Goal: Task Accomplishment & Management: Complete application form

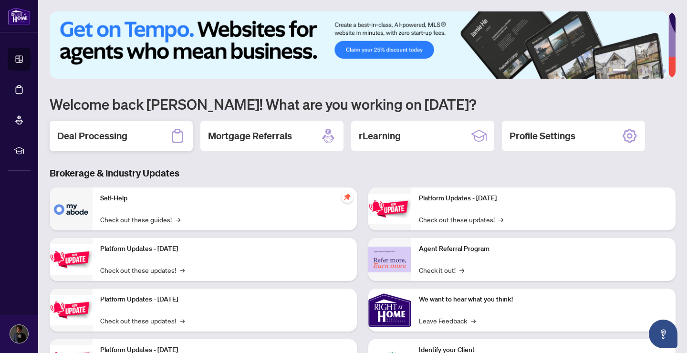
click at [154, 136] on div "Deal Processing" at bounding box center [121, 136] width 143 height 31
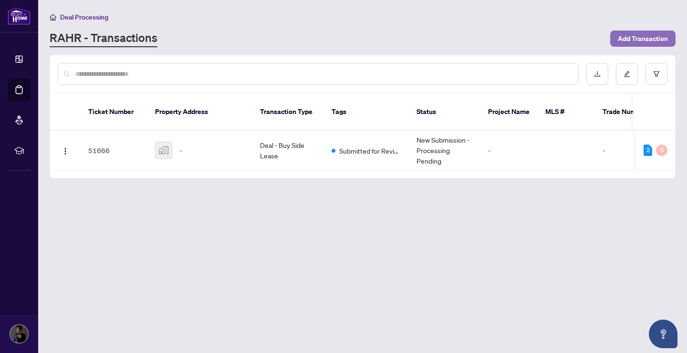
click at [625, 41] on span "Add Transaction" at bounding box center [642, 38] width 50 height 15
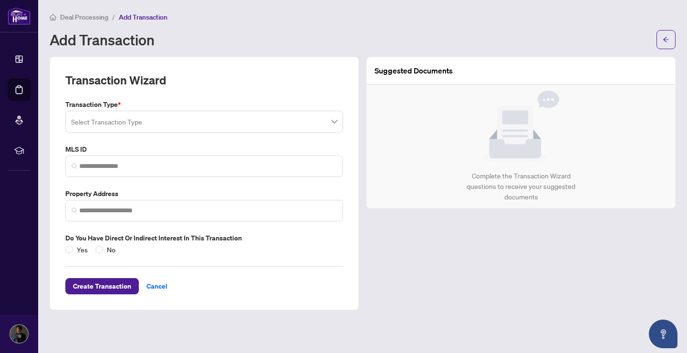
click at [186, 117] on input "search" at bounding box center [199, 123] width 257 height 21
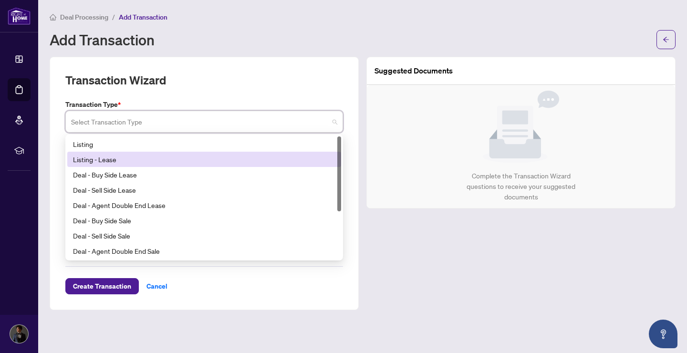
click at [115, 157] on div "Listing - Lease" at bounding box center [204, 159] width 262 height 10
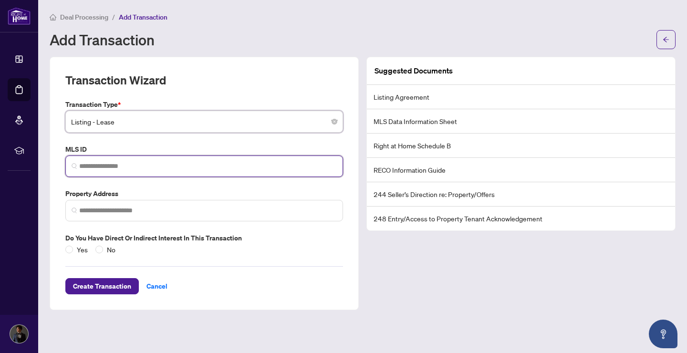
click at [178, 161] on input "search" at bounding box center [207, 166] width 257 height 10
paste input "*********"
type input "*********"
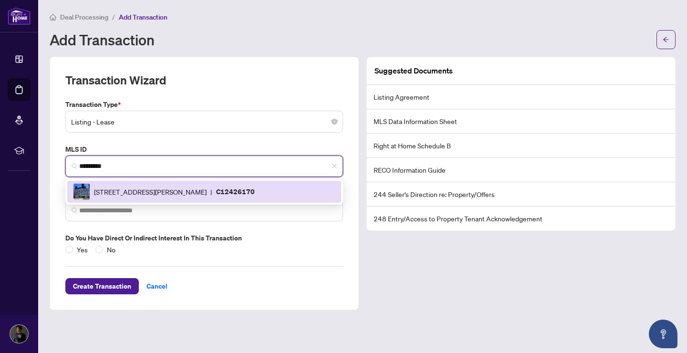
click at [206, 186] on span "[STREET_ADDRESS][PERSON_NAME]" at bounding box center [150, 191] width 113 height 10
type input "**********"
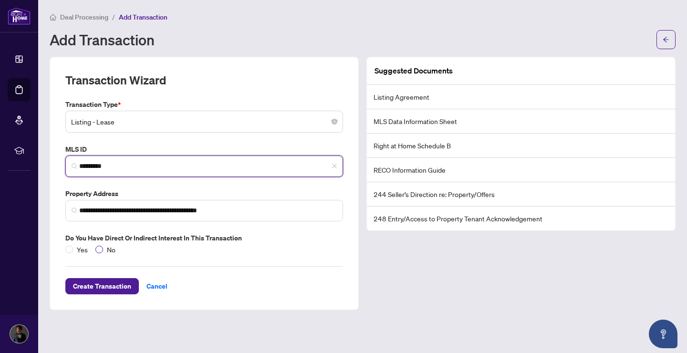
type input "*********"
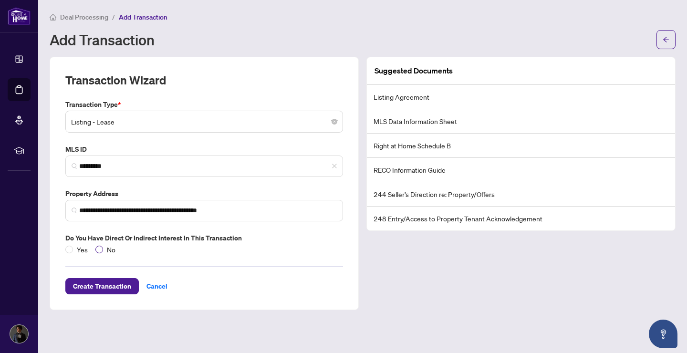
click at [106, 250] on span "No" at bounding box center [111, 249] width 16 height 10
click at [80, 288] on span "Create Transaction" at bounding box center [102, 285] width 58 height 15
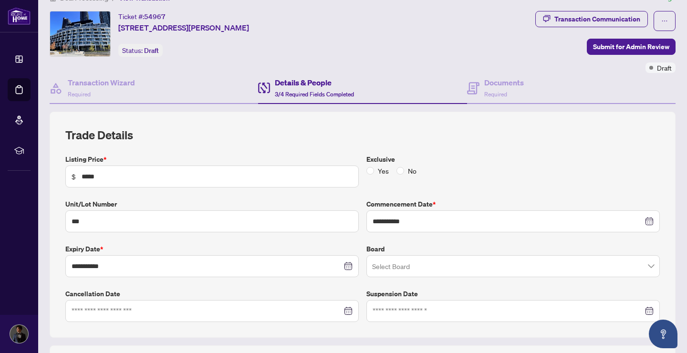
scroll to position [19, 0]
click at [404, 169] on span "No" at bounding box center [412, 170] width 16 height 10
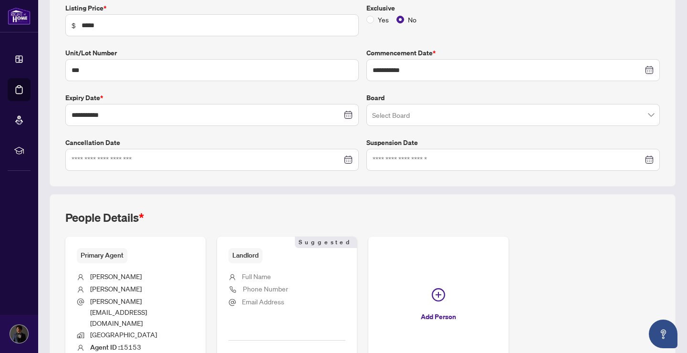
scroll to position [223, 0]
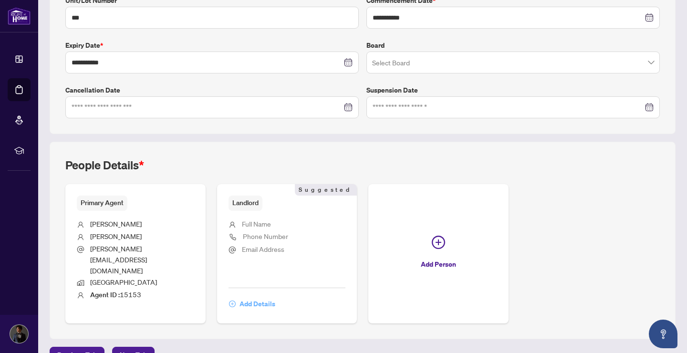
click at [252, 296] on span "Add Details" at bounding box center [257, 303] width 36 height 15
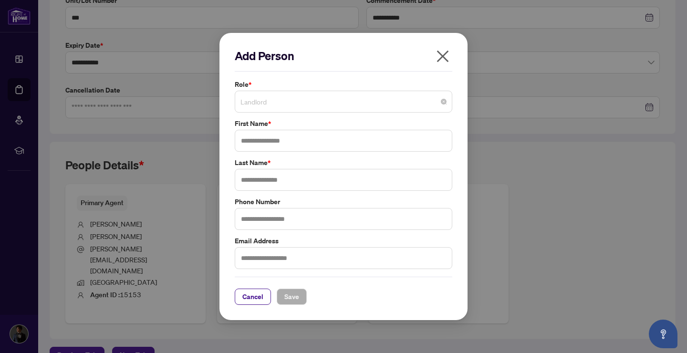
click at [305, 106] on span "Landlord" at bounding box center [343, 102] width 206 height 18
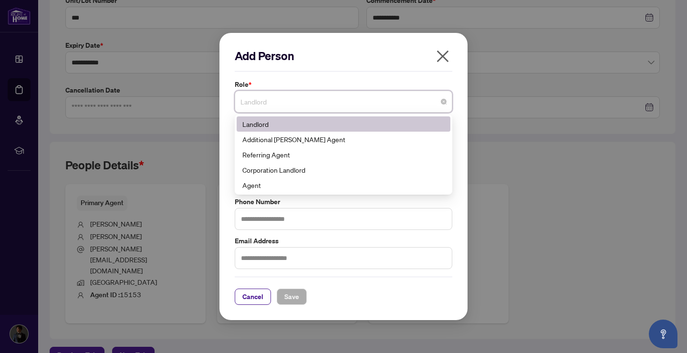
click at [305, 106] on span "Landlord" at bounding box center [343, 102] width 206 height 18
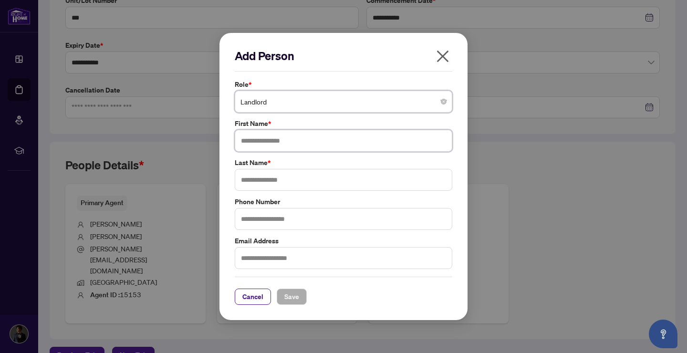
click at [294, 137] on input "text" at bounding box center [343, 141] width 217 height 22
type input "***"
type input "****"
click at [297, 260] on input "text" at bounding box center [343, 258] width 217 height 22
click at [270, 256] on input "text" at bounding box center [343, 258] width 217 height 22
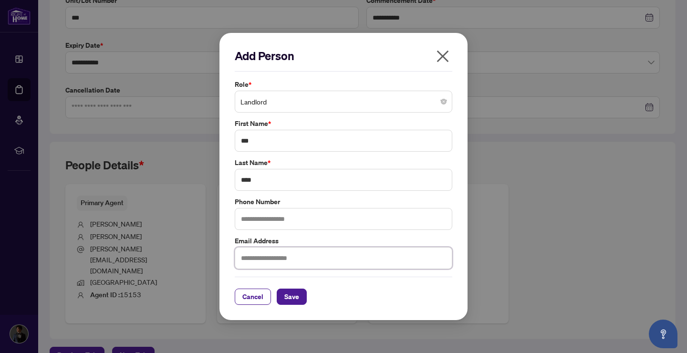
paste input "**********"
type input "**********"
click at [290, 299] on span "Save" at bounding box center [291, 296] width 15 height 15
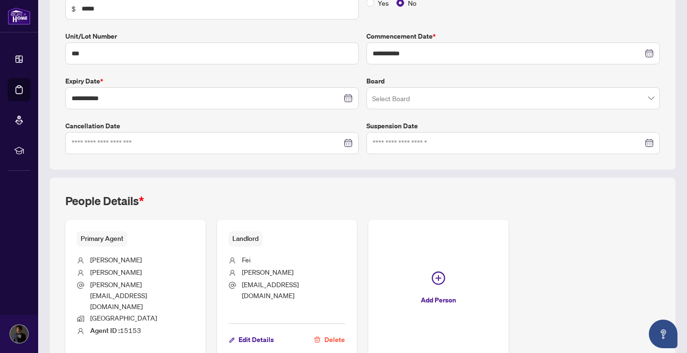
scroll to position [222, 0]
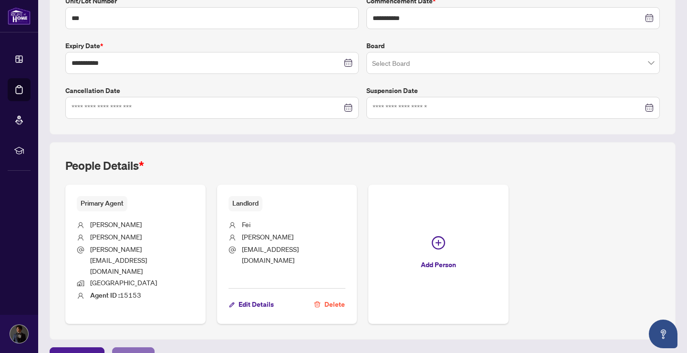
click at [144, 348] on span "Next Tab" at bounding box center [133, 355] width 27 height 15
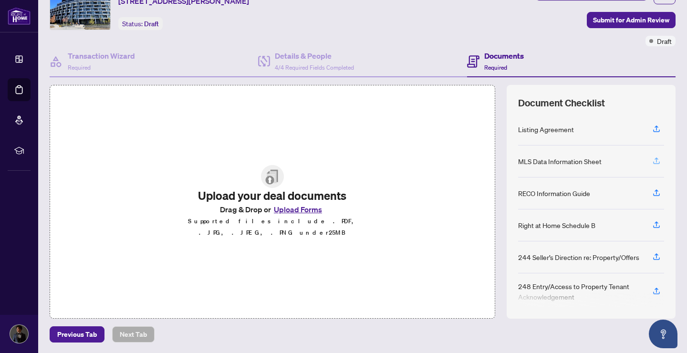
click at [652, 161] on icon "button" at bounding box center [656, 160] width 9 height 9
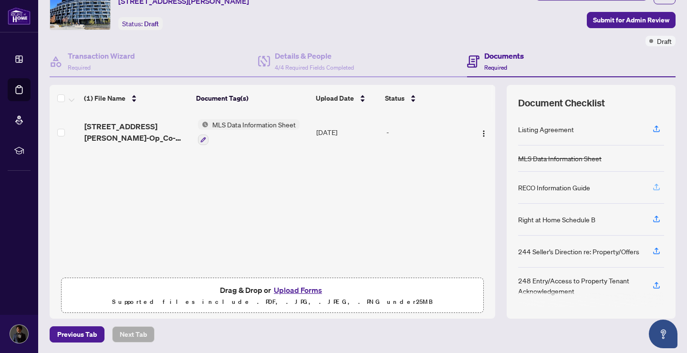
click at [653, 188] on icon "button" at bounding box center [656, 188] width 7 height 2
click at [652, 186] on icon "button" at bounding box center [656, 187] width 9 height 9
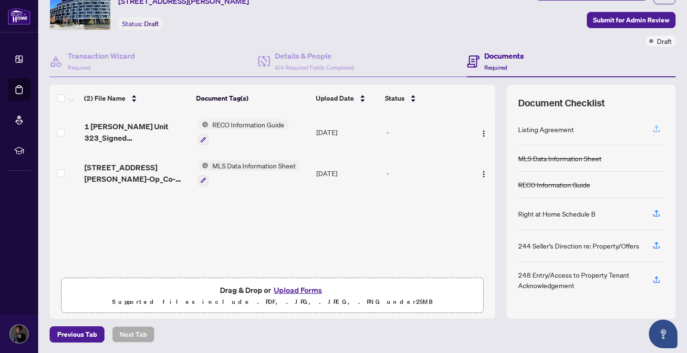
click at [652, 128] on icon "button" at bounding box center [656, 128] width 9 height 9
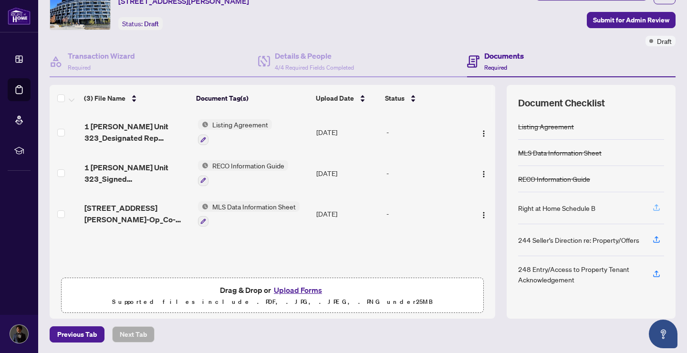
click at [652, 208] on icon "button" at bounding box center [656, 207] width 9 height 9
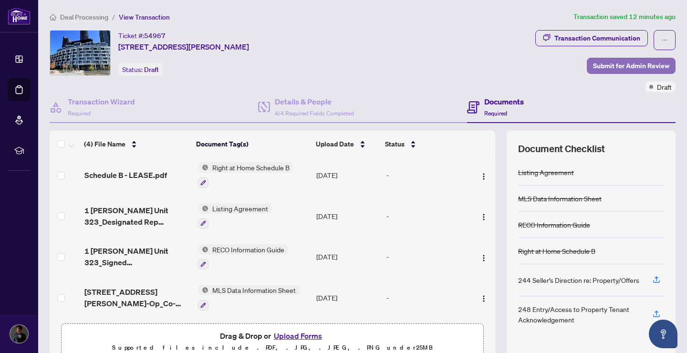
click at [601, 64] on span "Submit for Admin Review" at bounding box center [631, 65] width 76 height 15
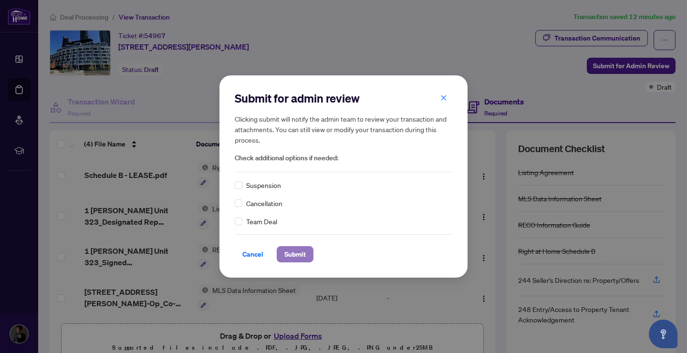
click at [298, 248] on span "Submit" at bounding box center [294, 254] width 21 height 15
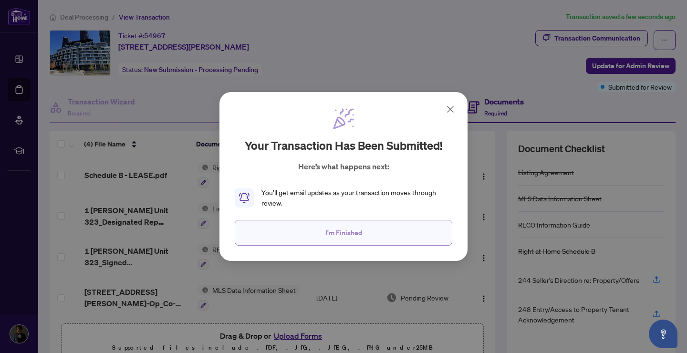
click at [338, 236] on span "I'm Finished" at bounding box center [343, 232] width 37 height 15
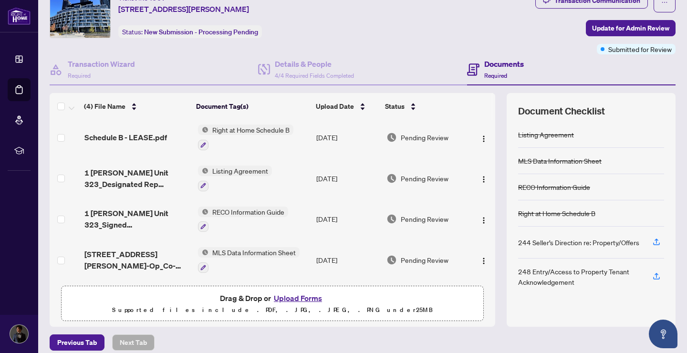
scroll to position [32, 0]
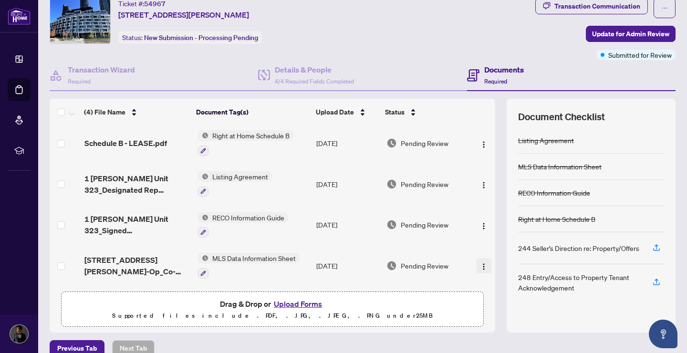
click at [476, 264] on button "button" at bounding box center [483, 265] width 15 height 15
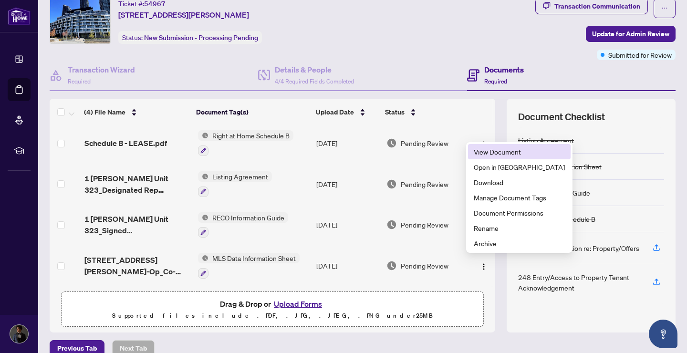
click at [500, 154] on span "View Document" at bounding box center [518, 151] width 91 height 10
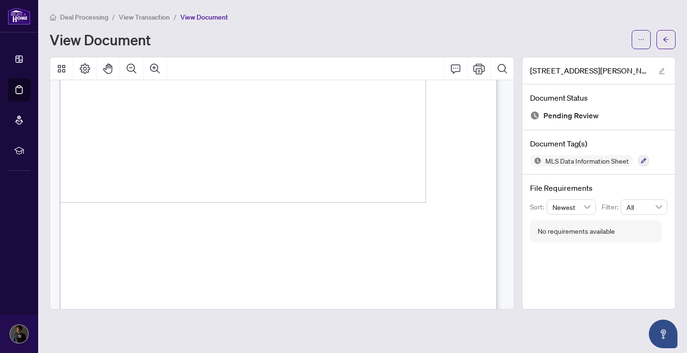
scroll to position [7318, 0]
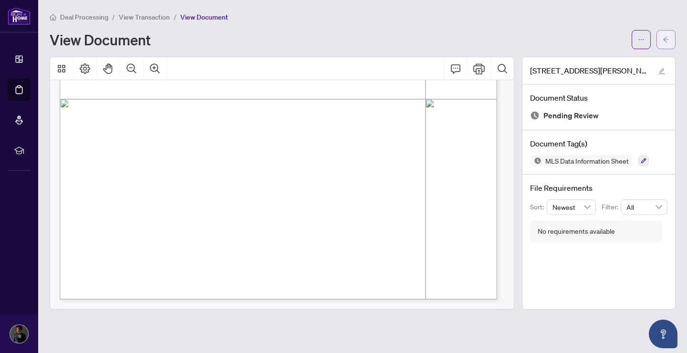
click at [671, 41] on button "button" at bounding box center [665, 39] width 19 height 19
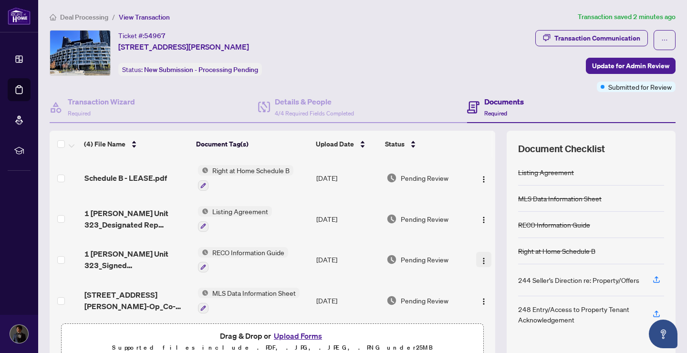
click at [480, 257] on img "button" at bounding box center [484, 261] width 8 height 8
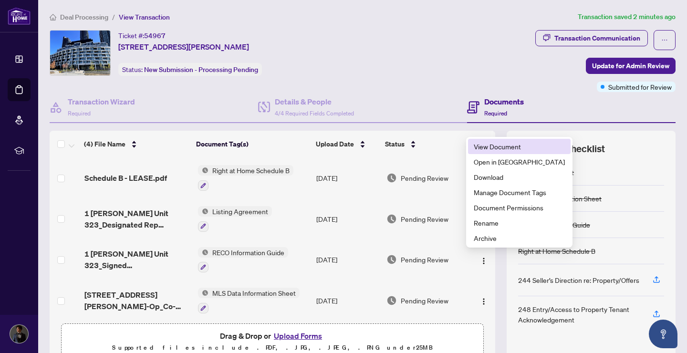
click at [497, 147] on span "View Document" at bounding box center [518, 146] width 91 height 10
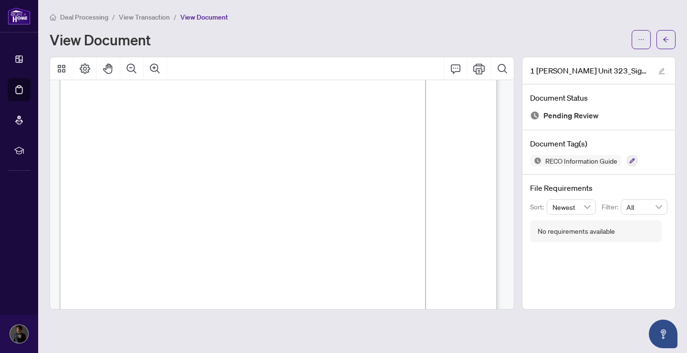
scroll to position [7096, 0]
click at [661, 44] on button "button" at bounding box center [665, 39] width 19 height 19
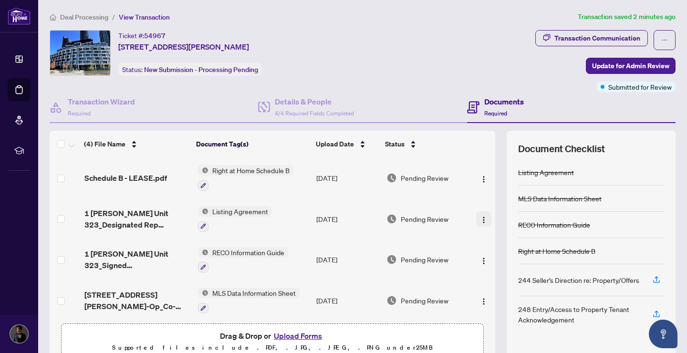
click at [480, 217] on img "button" at bounding box center [484, 220] width 8 height 8
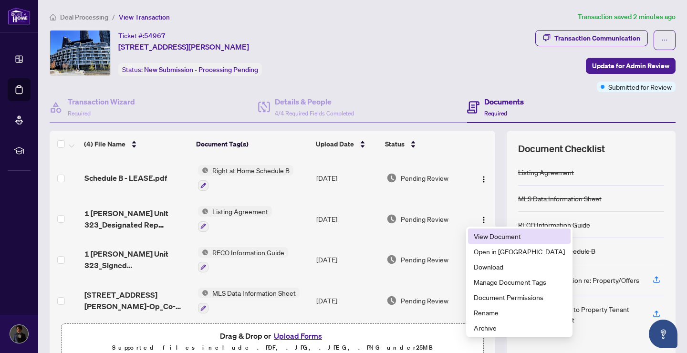
click at [486, 237] on span "View Document" at bounding box center [518, 236] width 91 height 10
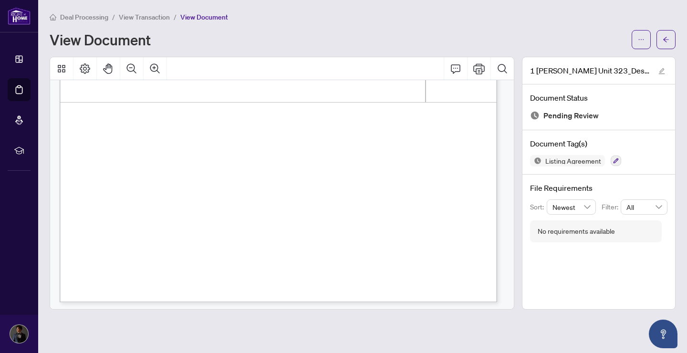
scroll to position [3257, 0]
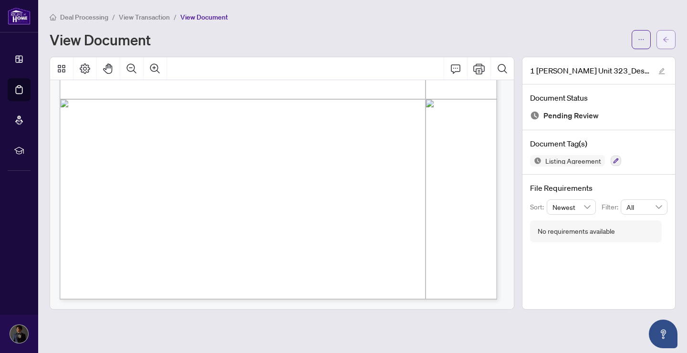
click at [659, 38] on button "button" at bounding box center [665, 39] width 19 height 19
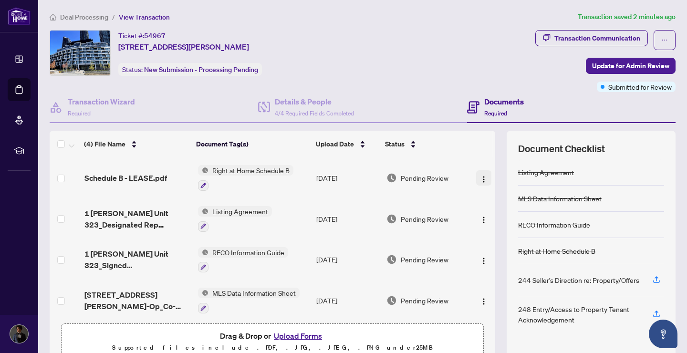
click at [480, 176] on img "button" at bounding box center [484, 179] width 8 height 8
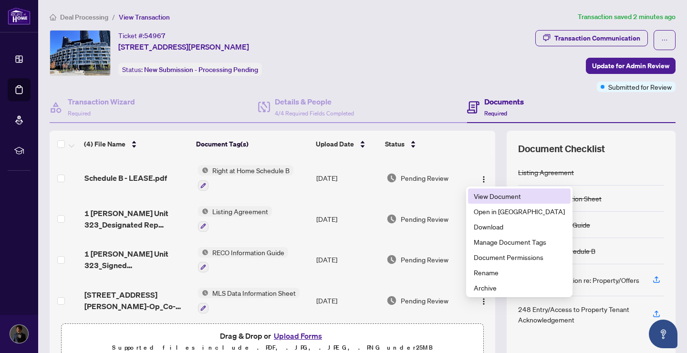
click at [488, 196] on span "View Document" at bounding box center [518, 196] width 91 height 10
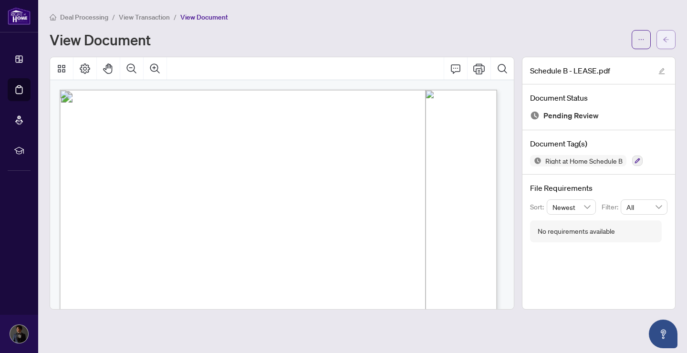
click at [665, 42] on span "button" at bounding box center [665, 39] width 7 height 15
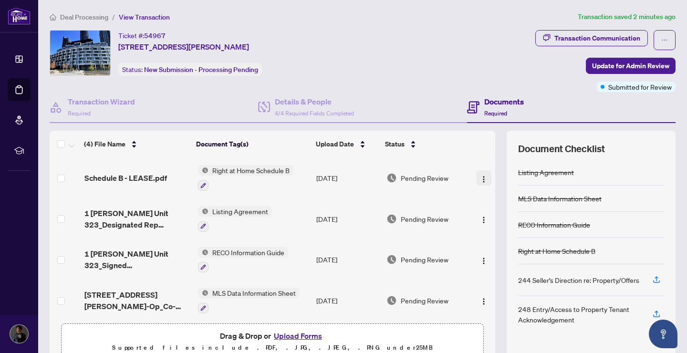
click at [480, 176] on img "button" at bounding box center [484, 179] width 8 height 8
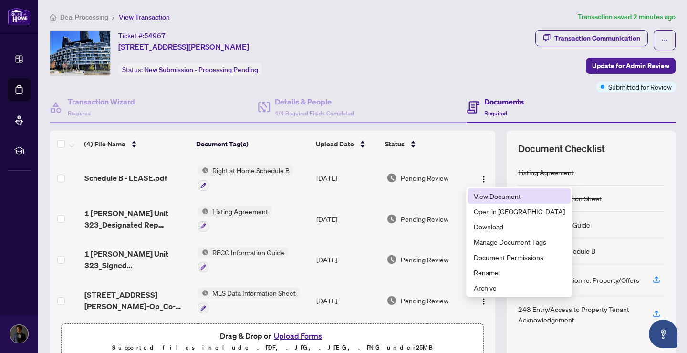
click at [500, 198] on span "View Document" at bounding box center [518, 196] width 91 height 10
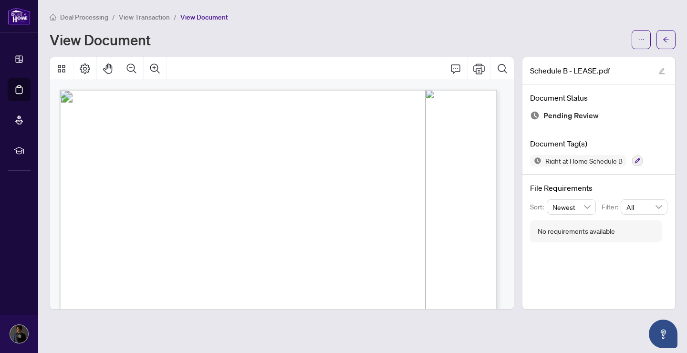
click at [673, 43] on button "button" at bounding box center [665, 39] width 19 height 19
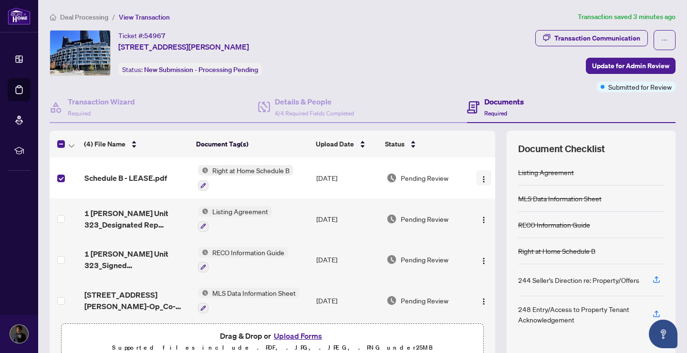
click at [480, 173] on span "button" at bounding box center [484, 178] width 8 height 10
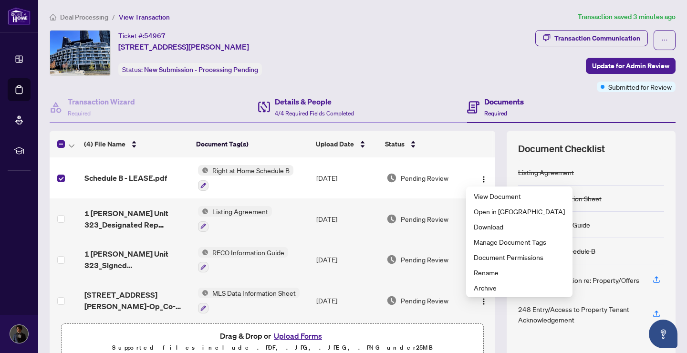
click at [411, 93] on div "Details & People 4/4 Required Fields Completed" at bounding box center [362, 107] width 208 height 31
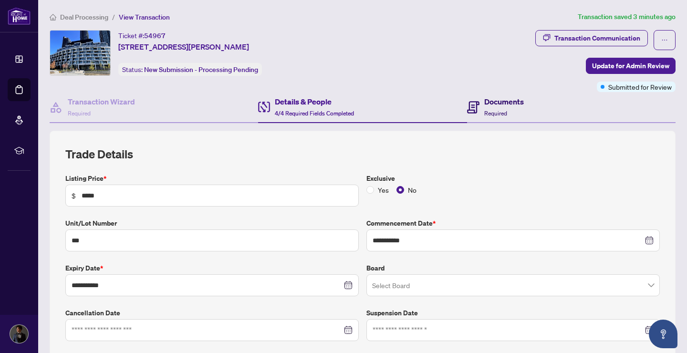
click at [507, 105] on h4 "Documents" at bounding box center [504, 101] width 40 height 11
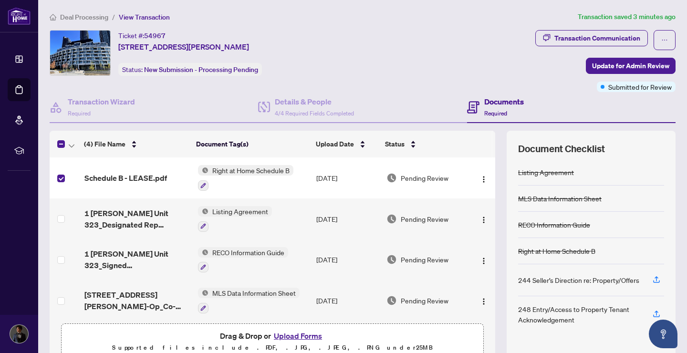
click at [645, 42] on div "Transaction Communication" at bounding box center [605, 40] width 140 height 20
click at [653, 41] on button "button" at bounding box center [664, 40] width 22 height 20
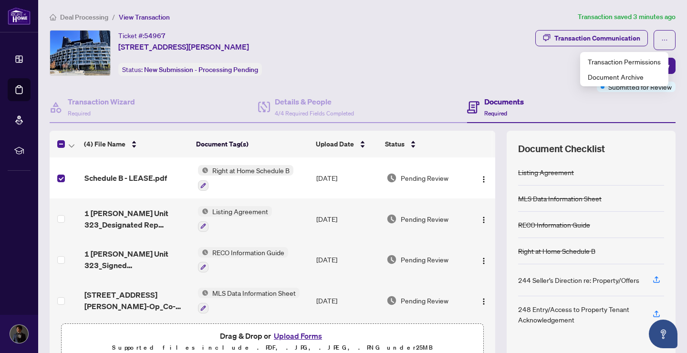
click at [460, 58] on div "Ticket #: 54967 [STREET_ADDRESS][PERSON_NAME] Status: New Submission - Processi…" at bounding box center [291, 53] width 482 height 46
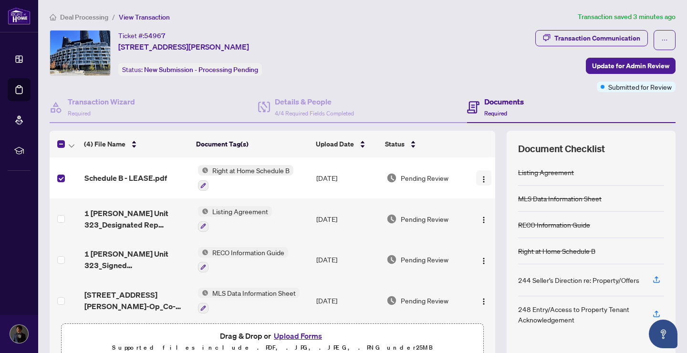
click at [480, 177] on img "button" at bounding box center [484, 179] width 8 height 8
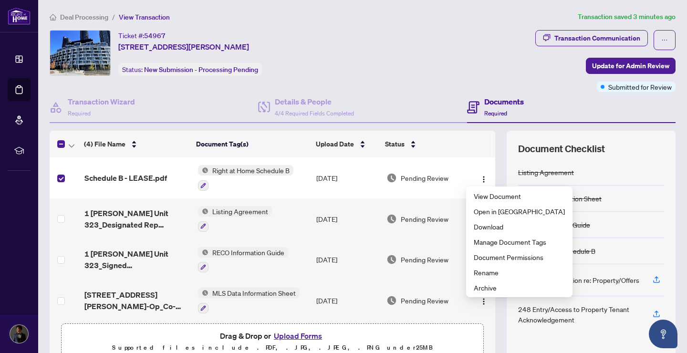
click at [460, 46] on div "Ticket #: 54967 [STREET_ADDRESS][PERSON_NAME] Status: New Submission - Processi…" at bounding box center [291, 53] width 482 height 46
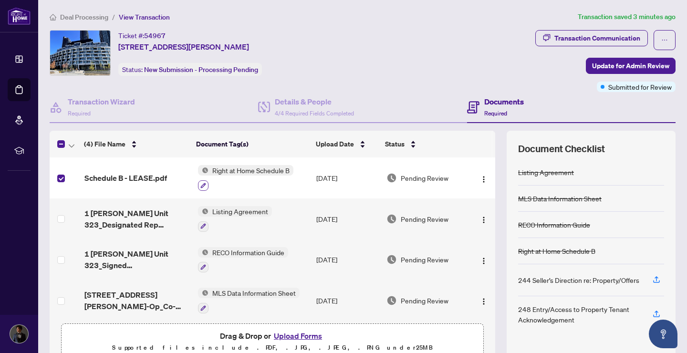
click at [200, 184] on icon "button" at bounding box center [203, 186] width 6 height 6
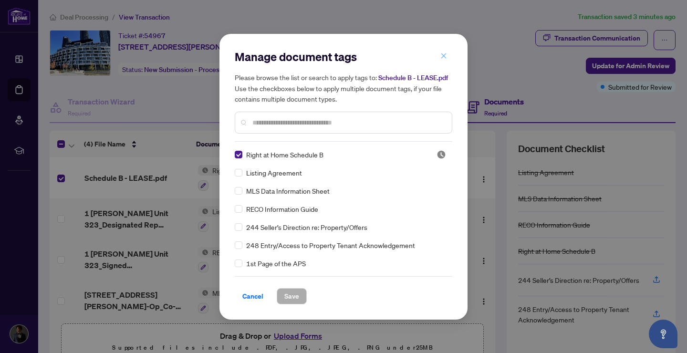
click at [445, 52] on icon "close" at bounding box center [443, 55] width 7 height 7
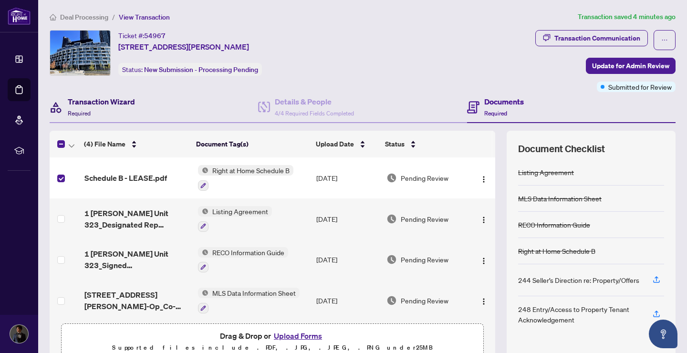
click at [133, 104] on h4 "Transaction Wizard" at bounding box center [101, 101] width 67 height 11
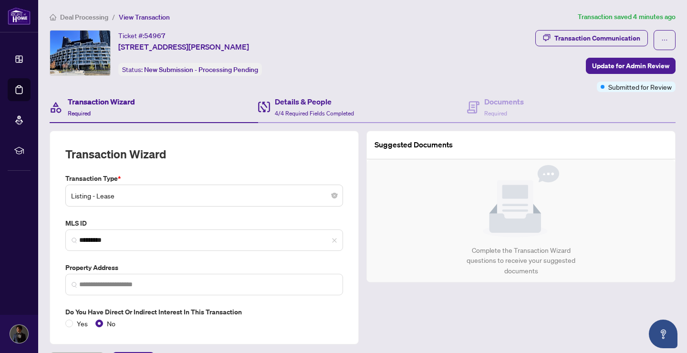
type input "**********"
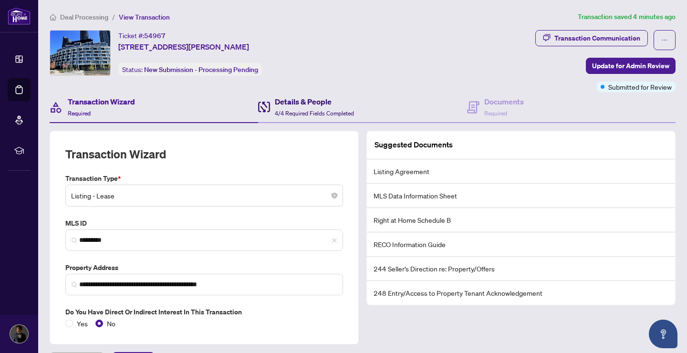
click at [268, 109] on div "Details & People 4/4 Required Fields Completed" at bounding box center [306, 107] width 96 height 22
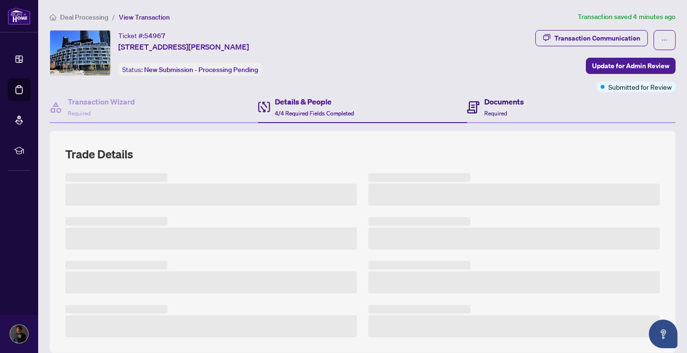
click at [489, 108] on div "Documents Required" at bounding box center [504, 107] width 40 height 22
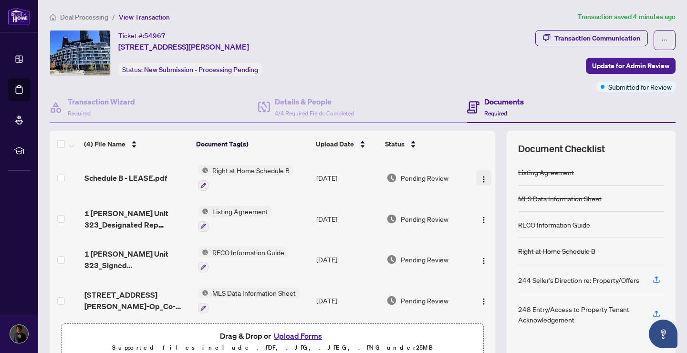
click at [480, 176] on img "button" at bounding box center [484, 179] width 8 height 8
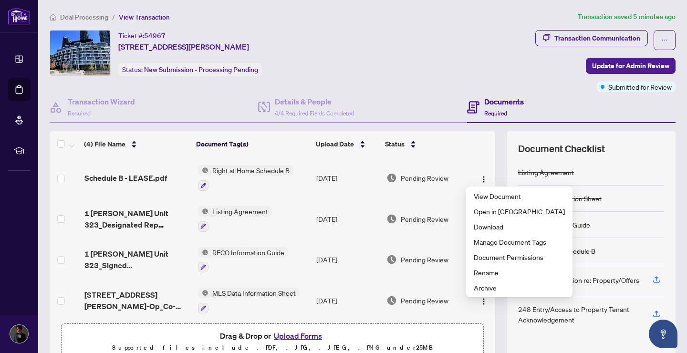
click at [508, 79] on div "Ticket #: 54967 [STREET_ADDRESS][PERSON_NAME] Status: New Submission - Processi…" at bounding box center [290, 61] width 485 height 62
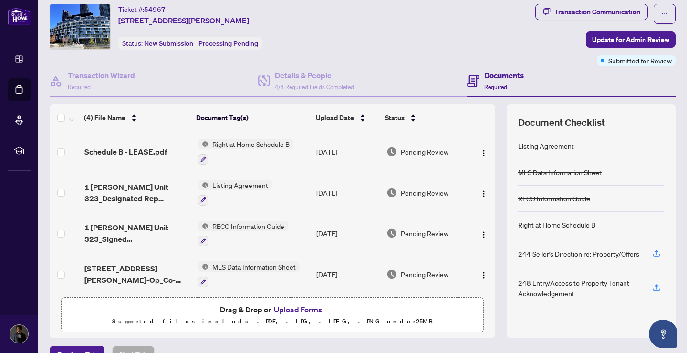
scroll to position [46, 0]
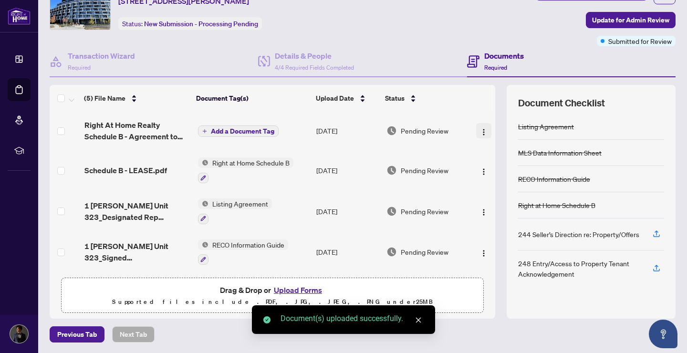
click at [480, 132] on img "button" at bounding box center [484, 132] width 8 height 8
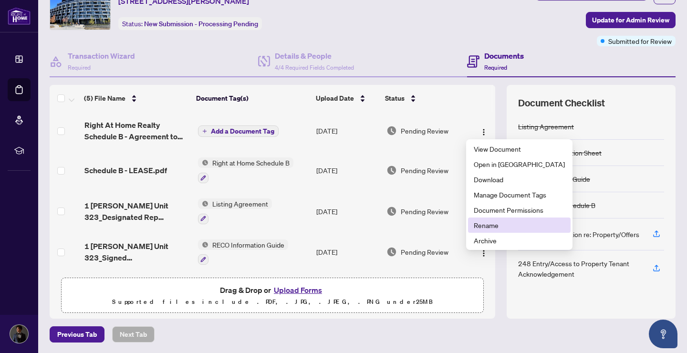
click at [490, 223] on span "Rename" at bounding box center [518, 225] width 91 height 10
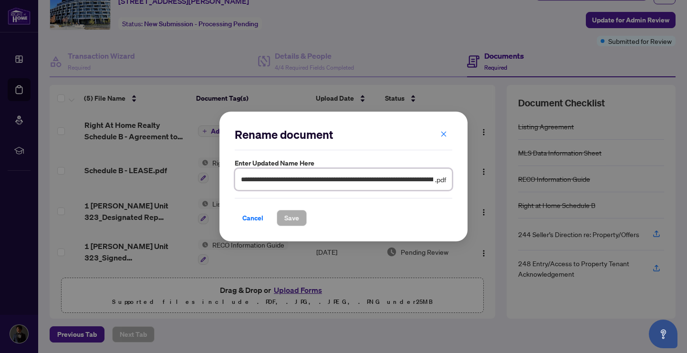
click at [241, 182] on input "**********" at bounding box center [337, 179] width 192 height 10
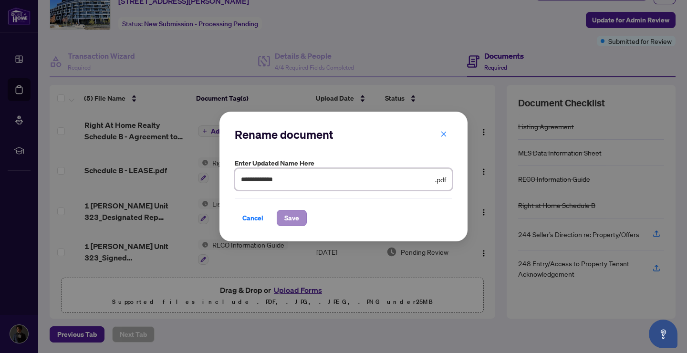
type input "**********"
click at [288, 214] on span "Save" at bounding box center [291, 217] width 15 height 15
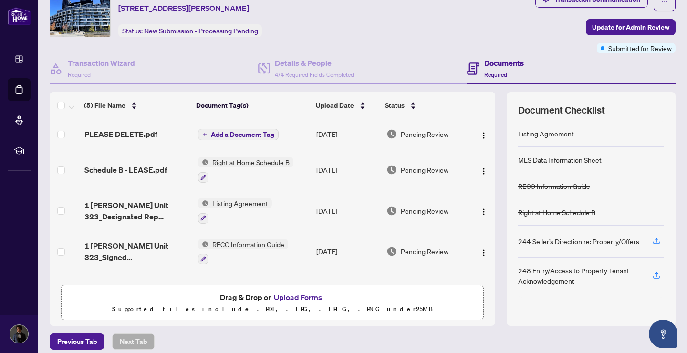
scroll to position [21, 0]
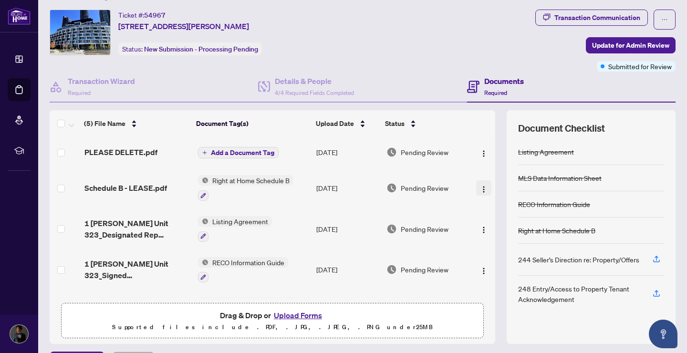
click at [480, 188] on img "button" at bounding box center [484, 189] width 8 height 8
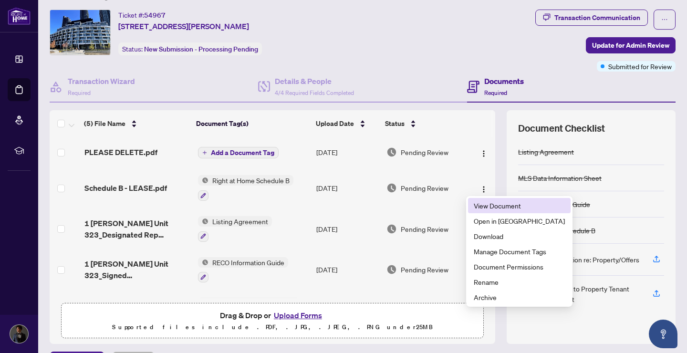
click at [482, 203] on span "View Document" at bounding box center [518, 205] width 91 height 10
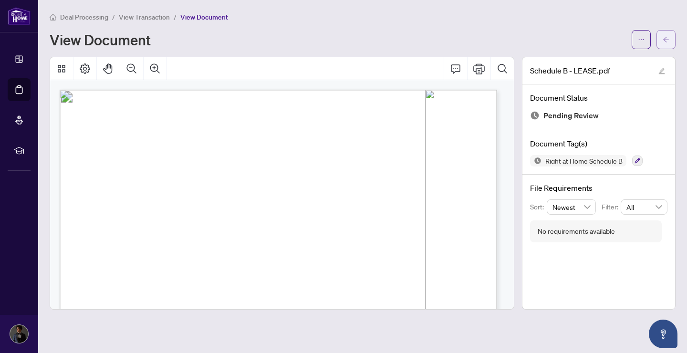
click at [661, 35] on button "button" at bounding box center [665, 39] width 19 height 19
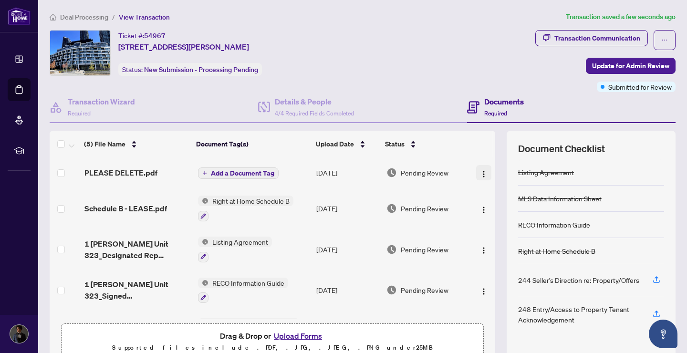
click at [480, 172] on img "button" at bounding box center [484, 174] width 8 height 8
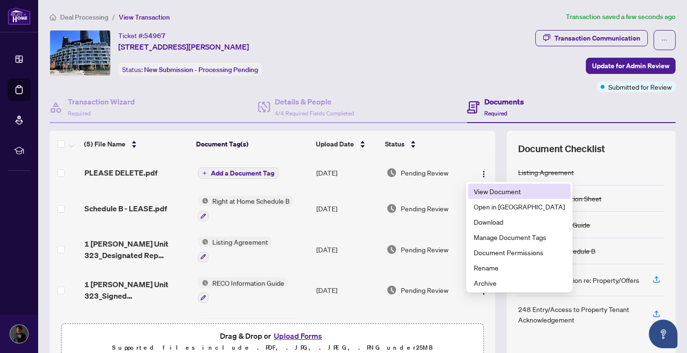
click at [489, 192] on span "View Document" at bounding box center [518, 191] width 91 height 10
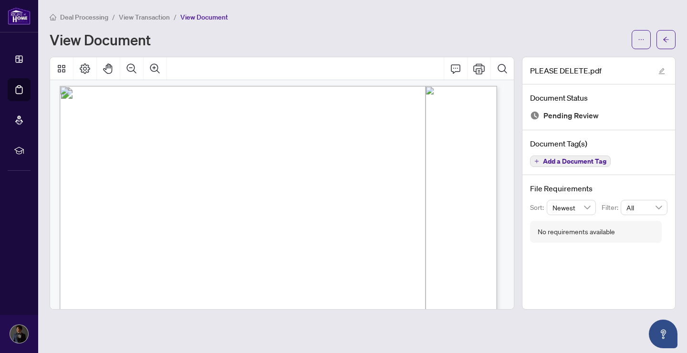
scroll to position [8, 0]
click at [662, 39] on button "button" at bounding box center [665, 39] width 19 height 19
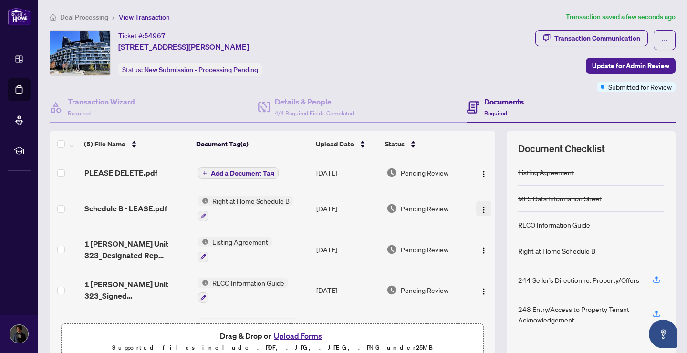
click at [480, 210] on img "button" at bounding box center [484, 210] width 8 height 8
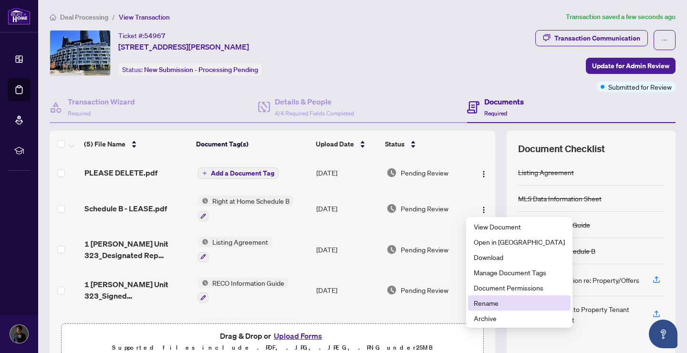
click at [494, 299] on span "Rename" at bounding box center [518, 303] width 91 height 10
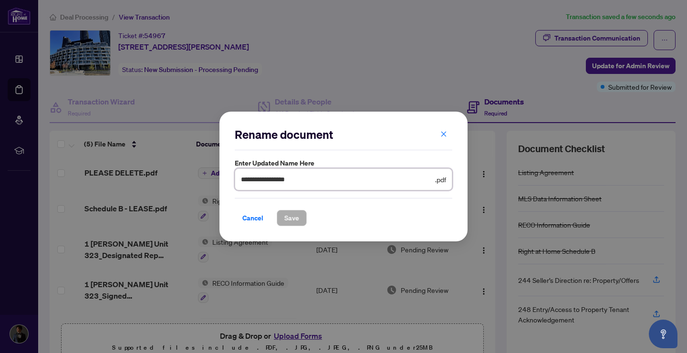
click at [319, 180] on input "**********" at bounding box center [337, 179] width 192 height 10
drag, startPoint x: 306, startPoint y: 179, endPoint x: 283, endPoint y: 182, distance: 23.1
click at [283, 182] on input "**********" at bounding box center [337, 179] width 192 height 10
click at [339, 175] on input "**********" at bounding box center [337, 179] width 192 height 10
click at [245, 179] on input "**********" at bounding box center [337, 179] width 192 height 10
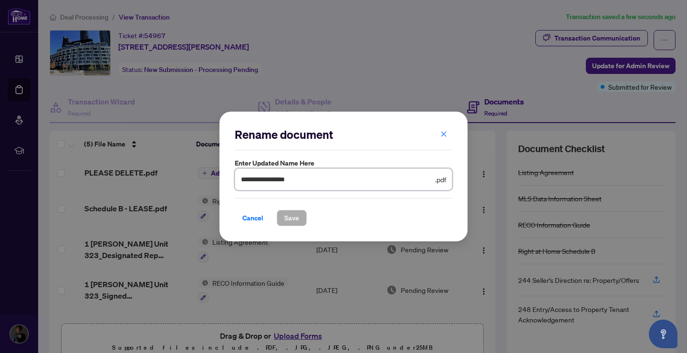
drag, startPoint x: 269, startPoint y: 179, endPoint x: 247, endPoint y: 181, distance: 22.0
click at [247, 181] on input "**********" at bounding box center [337, 179] width 192 height 10
drag, startPoint x: 247, startPoint y: 181, endPoint x: 269, endPoint y: 180, distance: 22.4
click at [269, 180] on input "**********" at bounding box center [337, 179] width 192 height 10
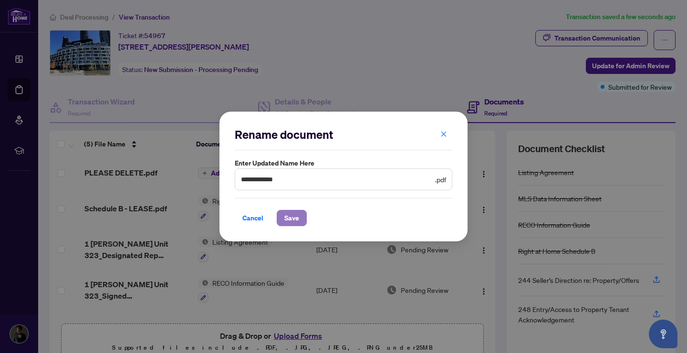
click at [282, 217] on button "Save" at bounding box center [292, 218] width 30 height 16
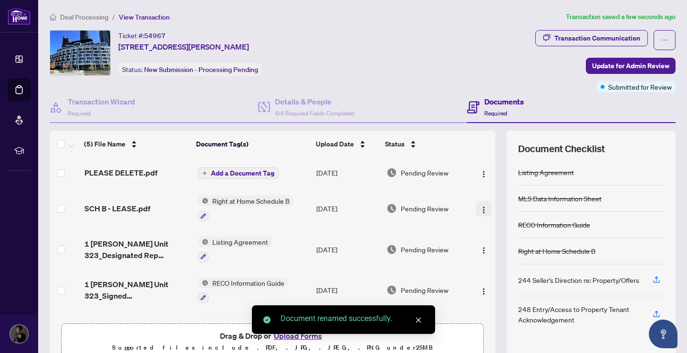
click at [480, 210] on img "button" at bounding box center [484, 210] width 8 height 8
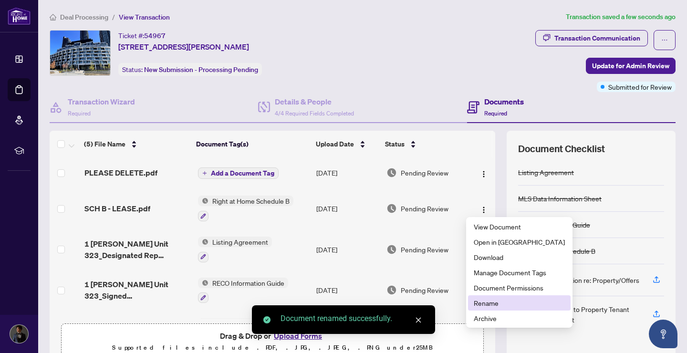
click at [489, 298] on span "Rename" at bounding box center [518, 303] width 91 height 10
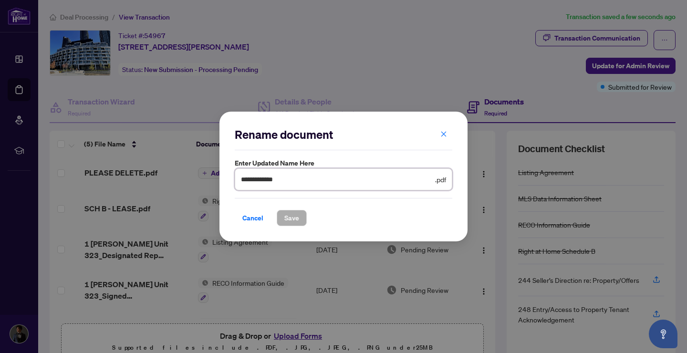
drag, startPoint x: 345, startPoint y: 181, endPoint x: 157, endPoint y: 170, distance: 187.7
click at [157, 170] on div "**********" at bounding box center [343, 176] width 687 height 353
type input "*"
type input "**********"
click at [285, 219] on span "Save" at bounding box center [291, 217] width 15 height 15
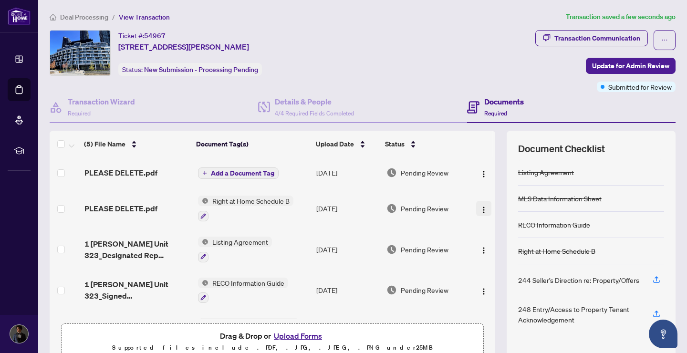
click at [480, 203] on span "button" at bounding box center [484, 208] width 8 height 10
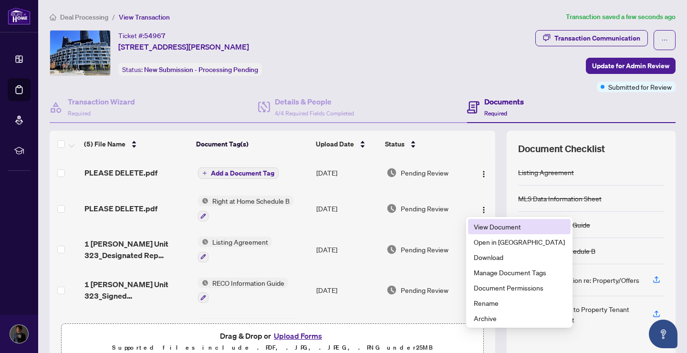
click at [484, 225] on span "View Document" at bounding box center [518, 226] width 91 height 10
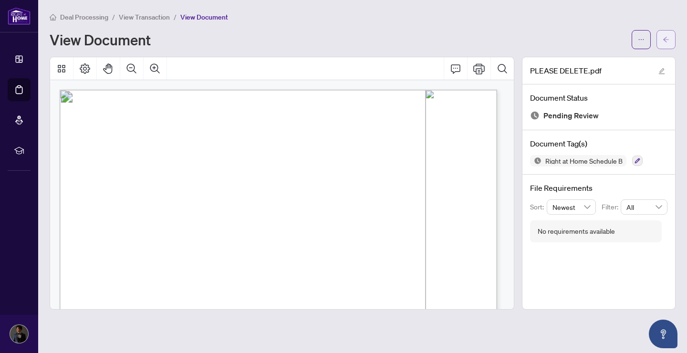
click at [659, 34] on button "button" at bounding box center [665, 39] width 19 height 19
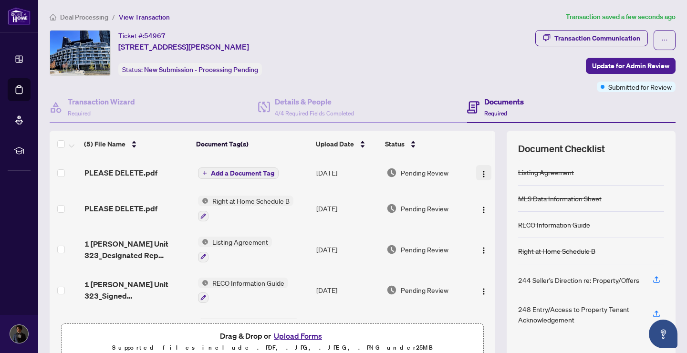
click at [480, 170] on img "button" at bounding box center [484, 174] width 8 height 8
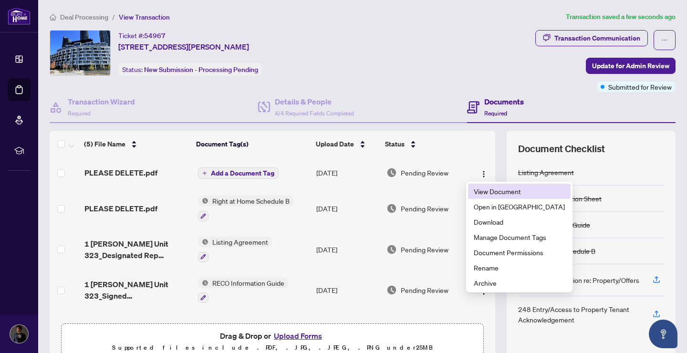
click at [473, 187] on span "View Document" at bounding box center [518, 191] width 91 height 10
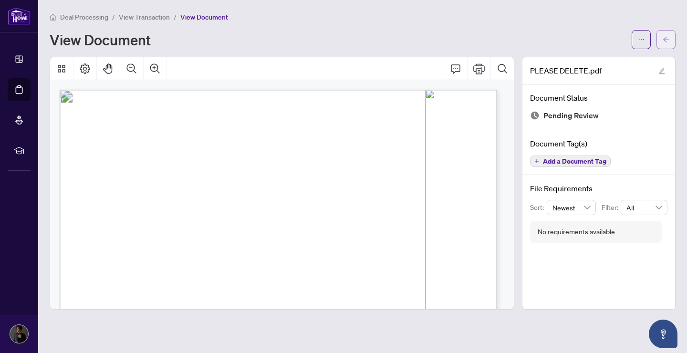
click at [660, 34] on button "button" at bounding box center [665, 39] width 19 height 19
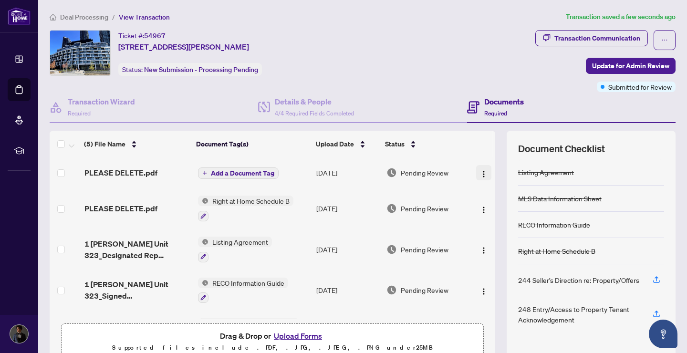
click at [480, 172] on img "button" at bounding box center [484, 174] width 8 height 8
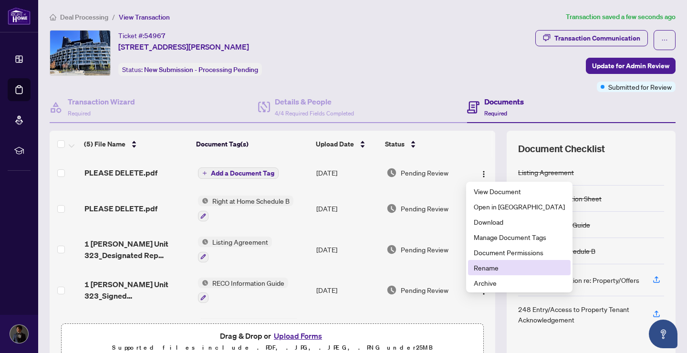
click at [488, 264] on span "Rename" at bounding box center [518, 267] width 91 height 10
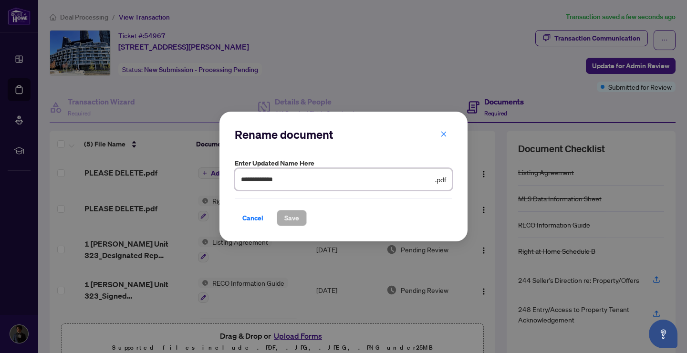
drag, startPoint x: 343, startPoint y: 176, endPoint x: 192, endPoint y: 181, distance: 151.2
click at [192, 181] on div "**********" at bounding box center [343, 176] width 687 height 353
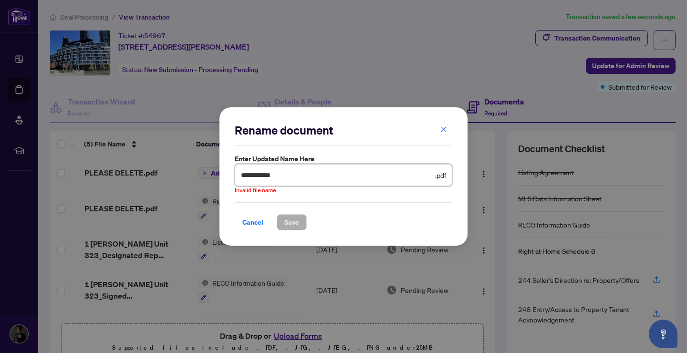
click at [257, 177] on input "**********" at bounding box center [337, 175] width 192 height 10
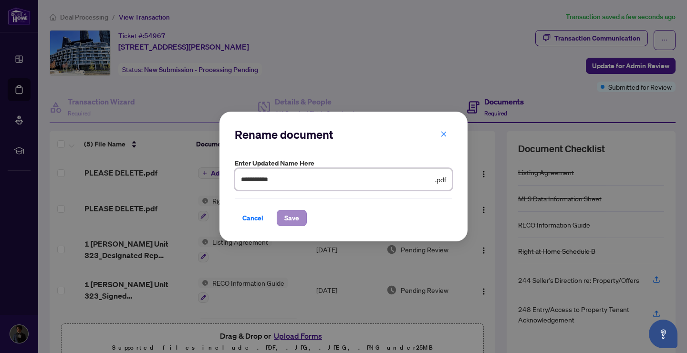
type input "**********"
click at [299, 217] on button "Save" at bounding box center [292, 218] width 30 height 16
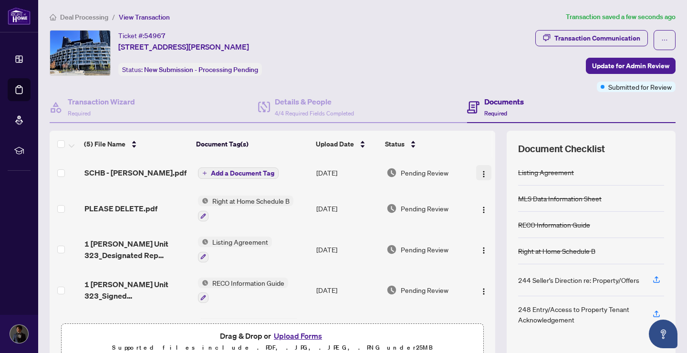
click at [480, 175] on img "button" at bounding box center [484, 174] width 8 height 8
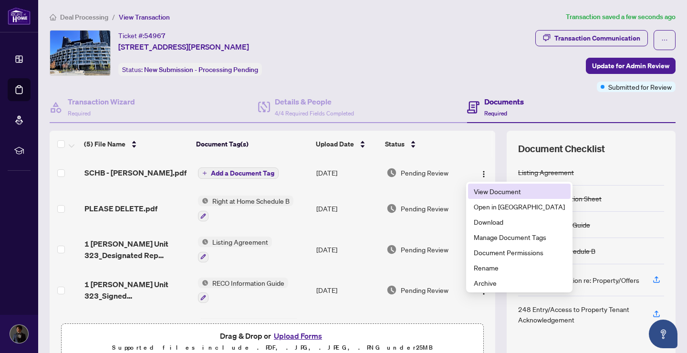
click at [487, 190] on span "View Document" at bounding box center [518, 191] width 91 height 10
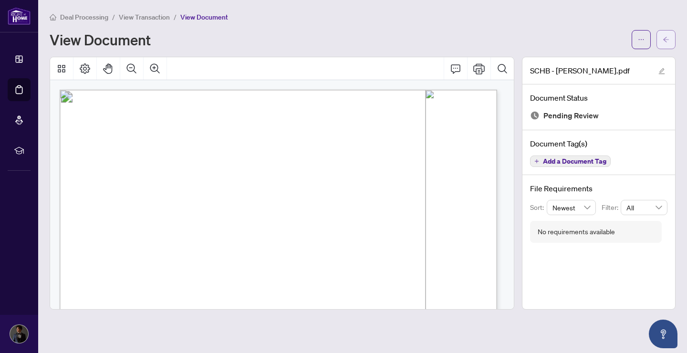
click at [665, 43] on span "button" at bounding box center [665, 39] width 7 height 15
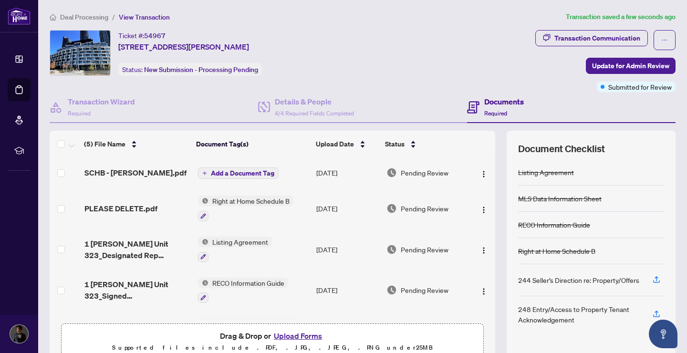
click at [231, 174] on span "Add a Document Tag" at bounding box center [242, 173] width 63 height 7
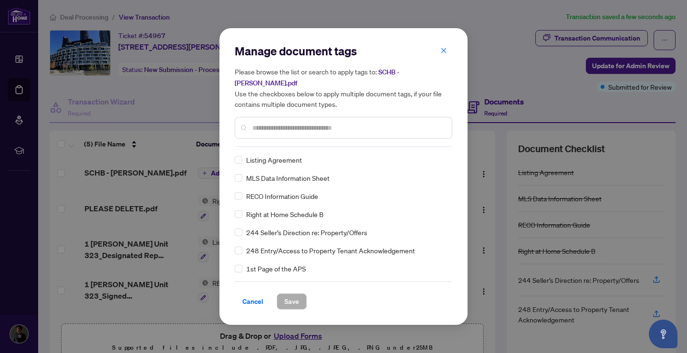
click at [288, 140] on div "Manage document tags Please browse the list or search to apply tags to: SCHB - …" at bounding box center [343, 94] width 217 height 103
click at [298, 295] on span "Save" at bounding box center [291, 301] width 15 height 15
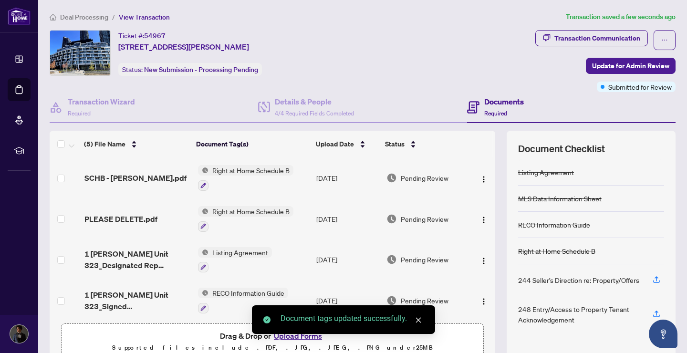
click at [267, 209] on span "Right at Home Schedule B" at bounding box center [250, 211] width 85 height 10
click at [245, 207] on span "Right at Home Schedule B" at bounding box center [250, 211] width 85 height 10
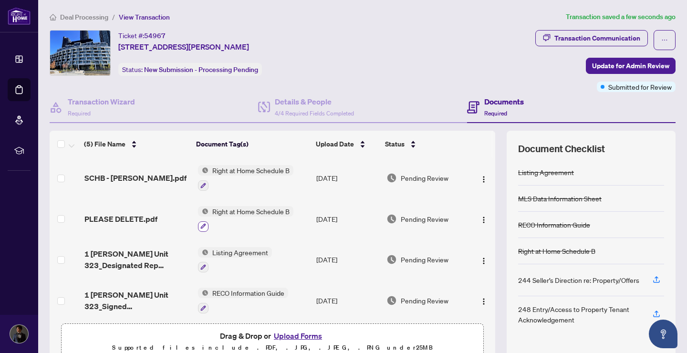
click at [204, 224] on button "button" at bounding box center [203, 226] width 10 height 10
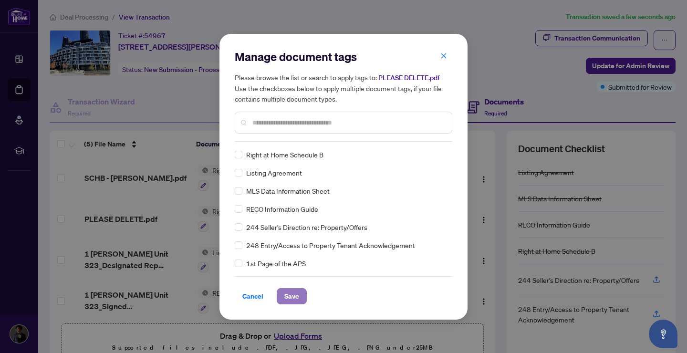
click at [292, 299] on span "Save" at bounding box center [291, 295] width 15 height 15
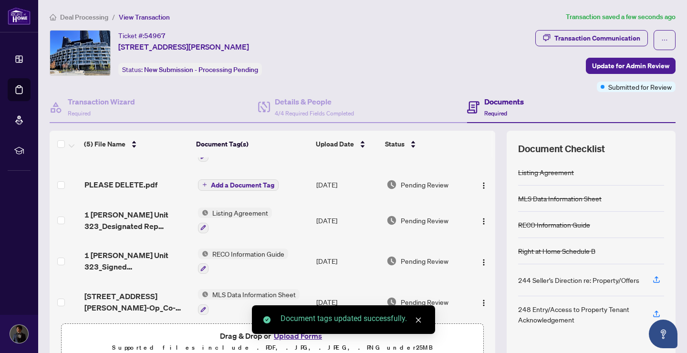
scroll to position [33, 0]
